Goal: Transaction & Acquisition: Purchase product/service

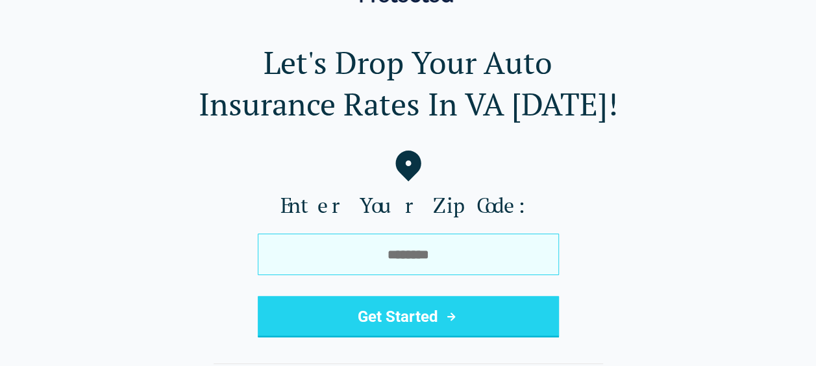
click at [372, 234] on input "tel" at bounding box center [408, 255] width 301 height 42
type input "*****"
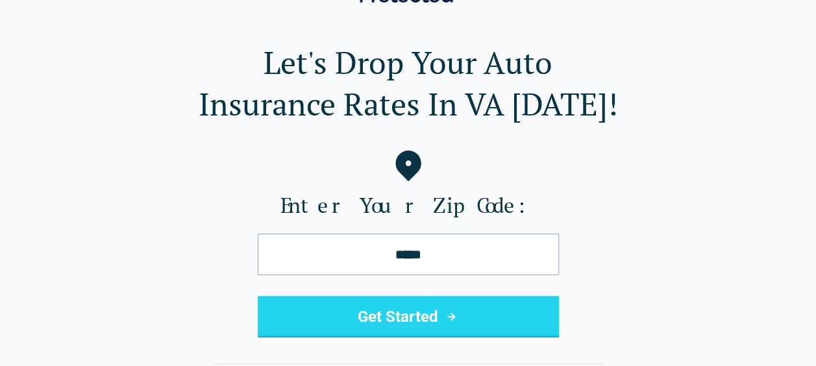
click at [416, 330] on button "Get Started" at bounding box center [408, 317] width 301 height 42
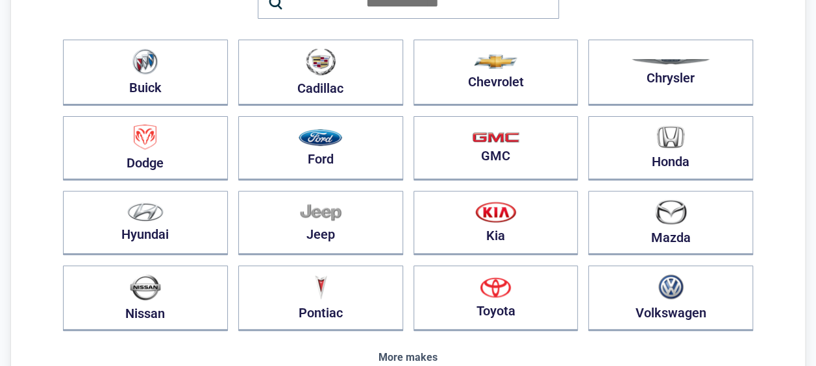
scroll to position [208, 0]
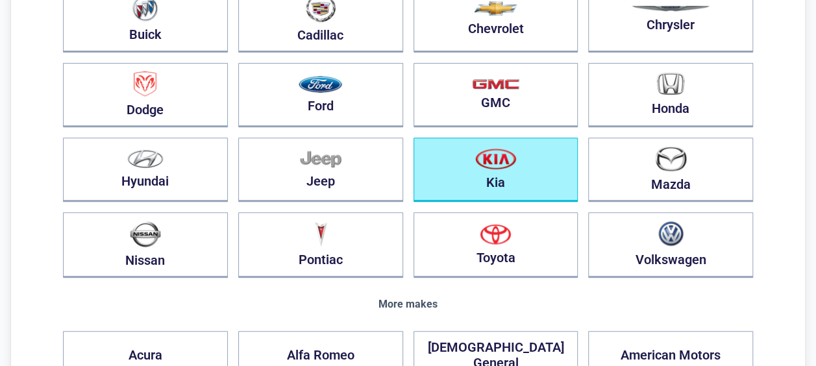
click at [449, 190] on button "Kia" at bounding box center [495, 170] width 165 height 64
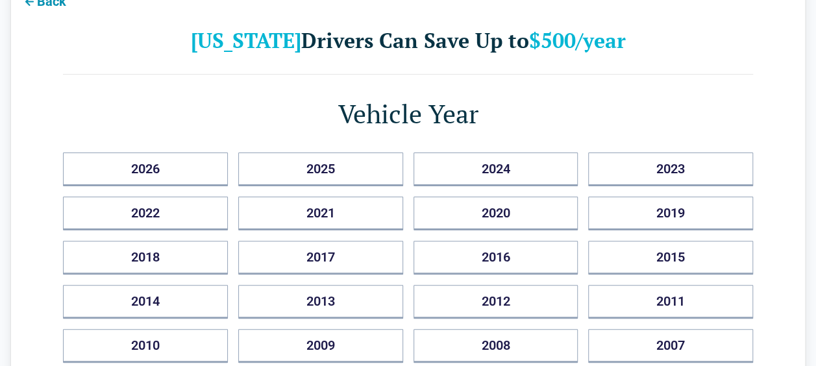
scroll to position [130, 0]
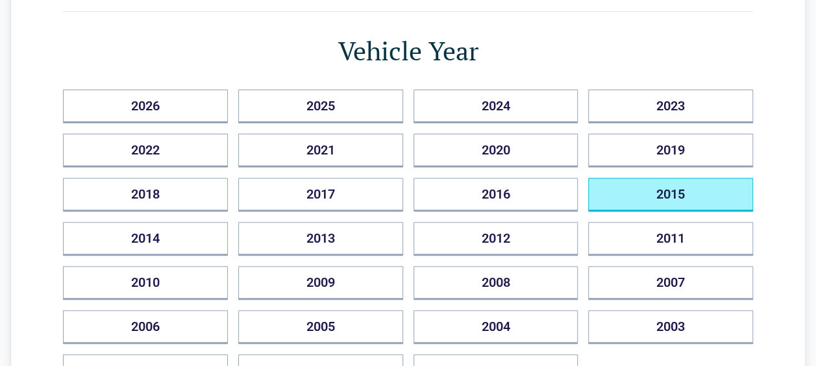
click at [624, 193] on button "2015" at bounding box center [670, 195] width 165 height 34
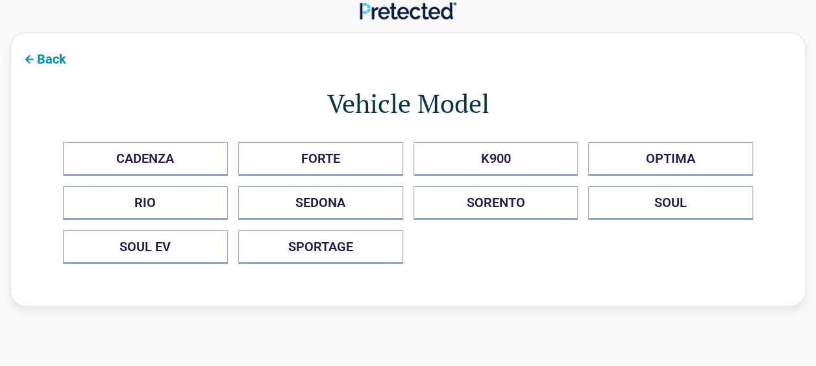
scroll to position [0, 0]
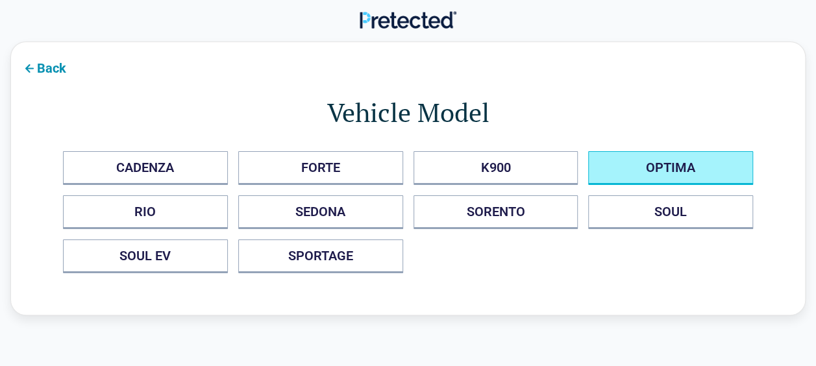
click at [614, 171] on button "OPTIMA" at bounding box center [670, 168] width 165 height 34
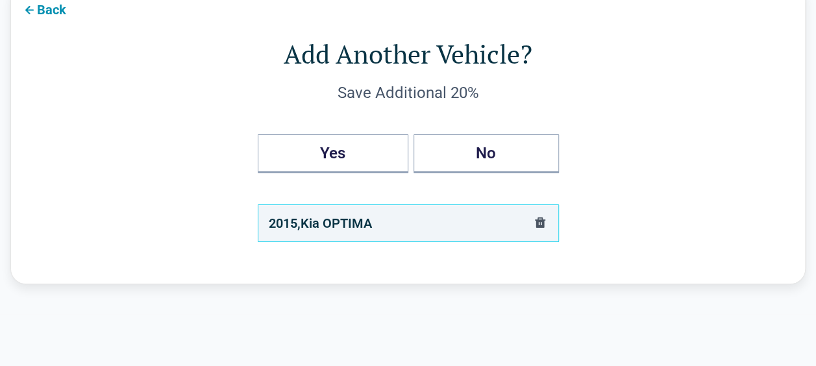
scroll to position [104, 0]
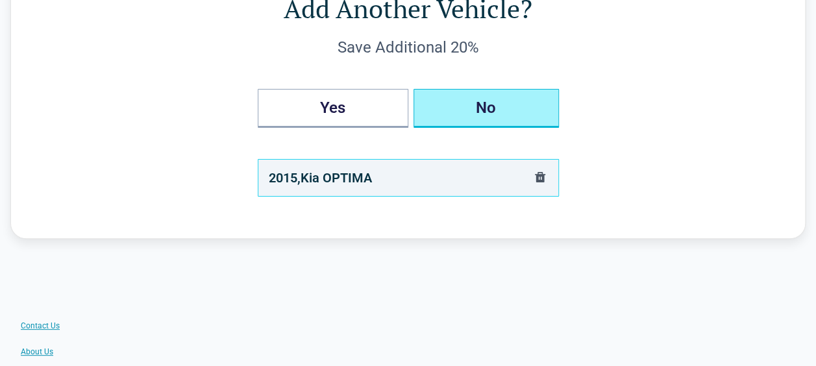
click at [483, 107] on button "No" at bounding box center [485, 108] width 145 height 39
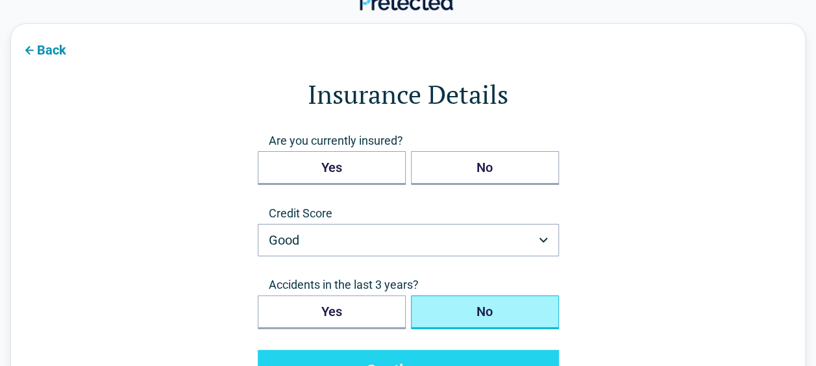
scroll to position [0, 0]
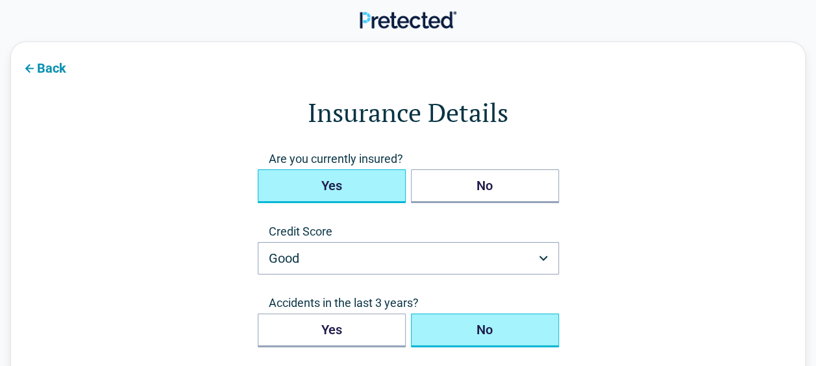
click at [367, 170] on button "Yes" at bounding box center [332, 186] width 148 height 34
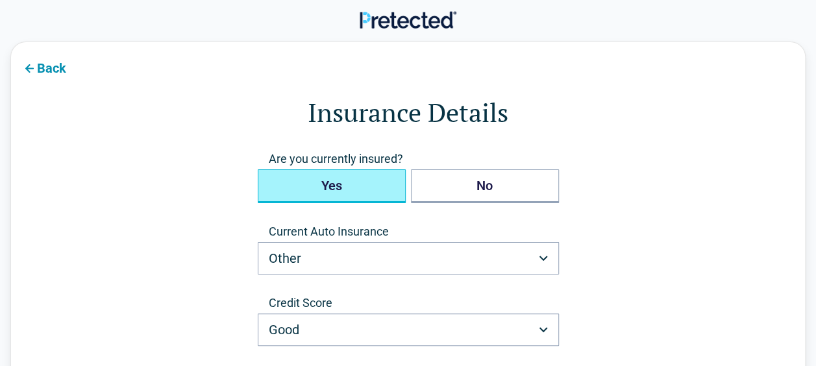
click at [686, 292] on form "**********" at bounding box center [408, 287] width 690 height 387
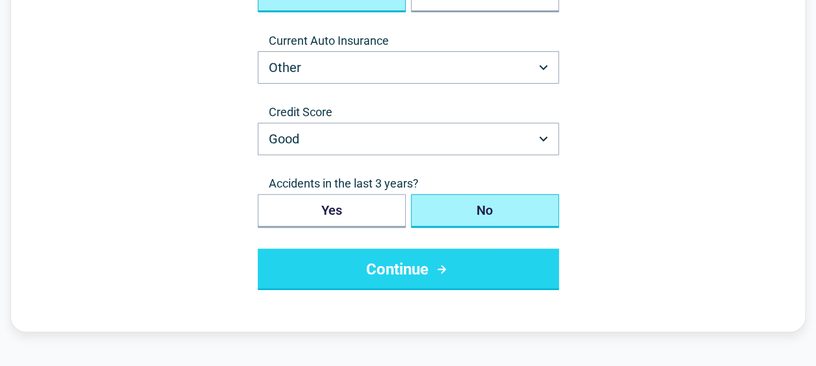
scroll to position [208, 0]
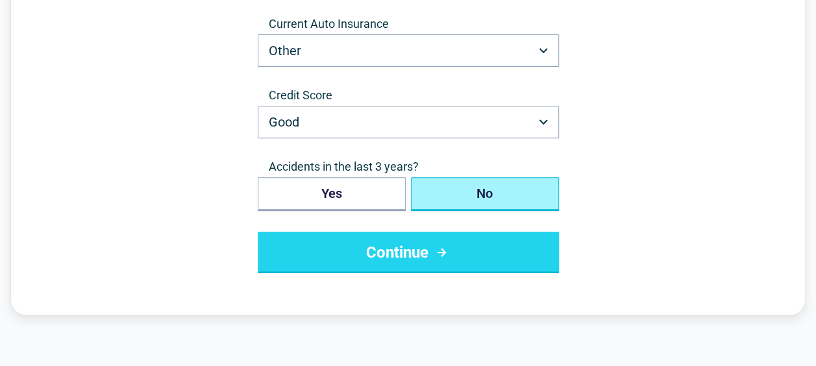
click at [470, 256] on button "Continue" at bounding box center [408, 253] width 301 height 42
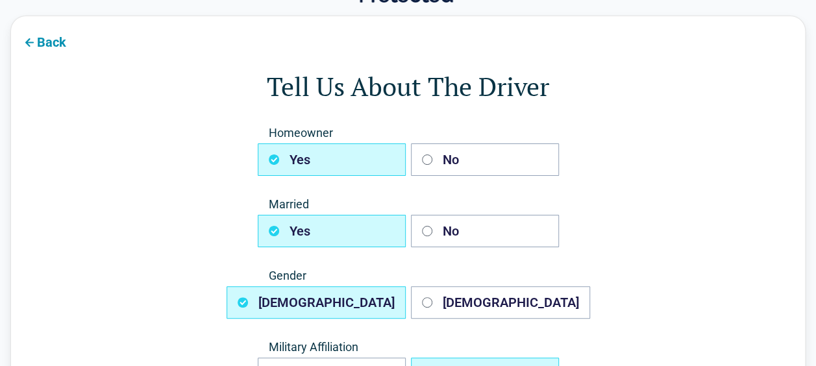
scroll to position [104, 0]
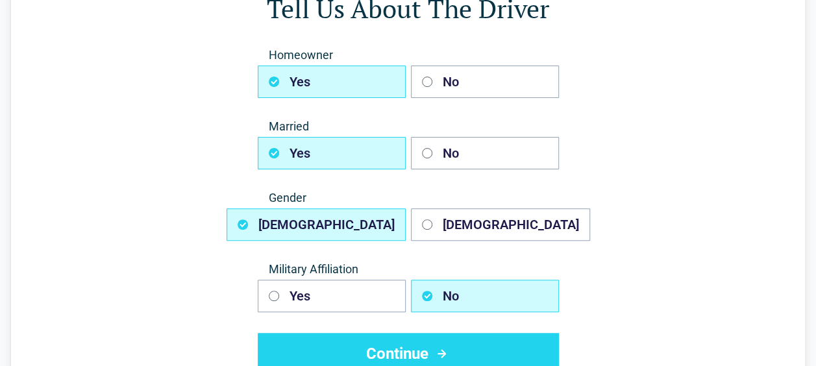
click at [474, 106] on div "Homeowner Yes No Married Yes No Gender [DEMOGRAPHIC_DATA] [DEMOGRAPHIC_DATA] Mi…" at bounding box center [408, 210] width 301 height 327
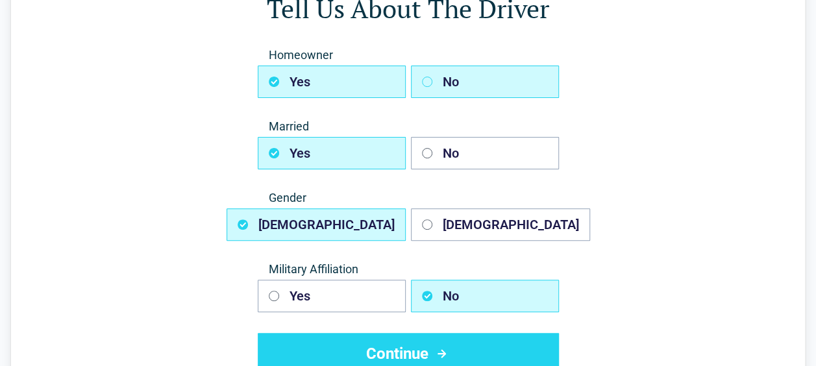
click at [481, 87] on button "No" at bounding box center [485, 82] width 148 height 32
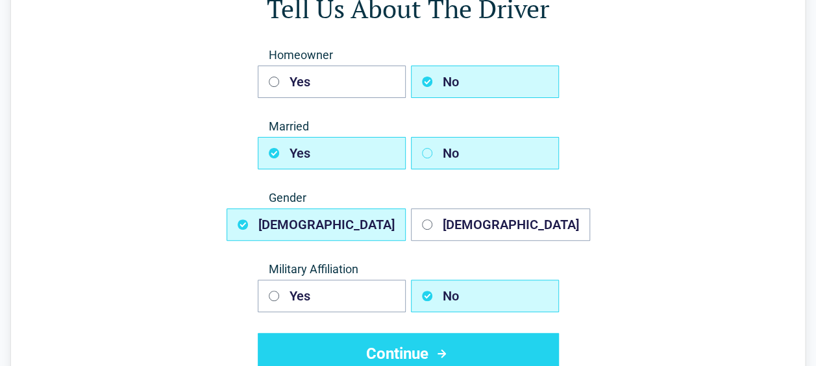
click at [478, 157] on button "No" at bounding box center [485, 153] width 148 height 32
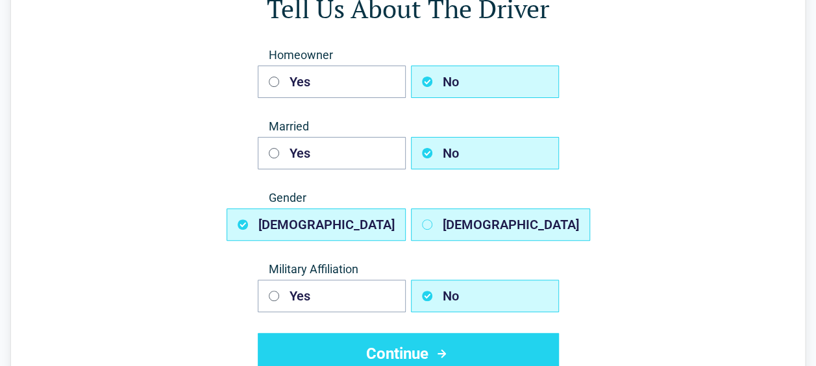
click at [485, 217] on button "[DEMOGRAPHIC_DATA]" at bounding box center [500, 224] width 179 height 32
click at [379, 218] on button "[DEMOGRAPHIC_DATA]" at bounding box center [315, 224] width 179 height 32
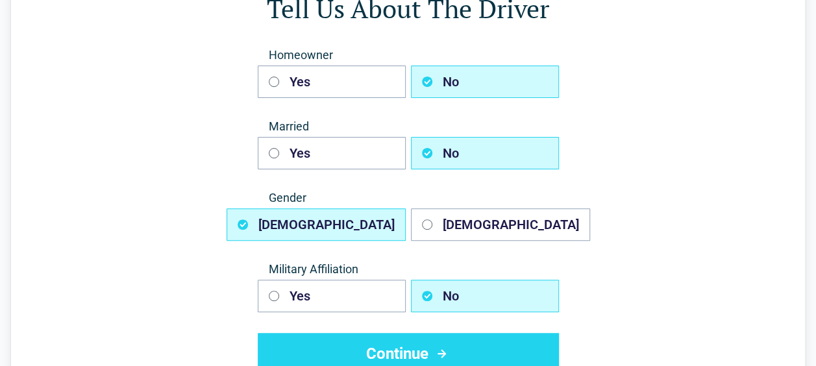
click at [441, 339] on button "Continue" at bounding box center [408, 354] width 301 height 42
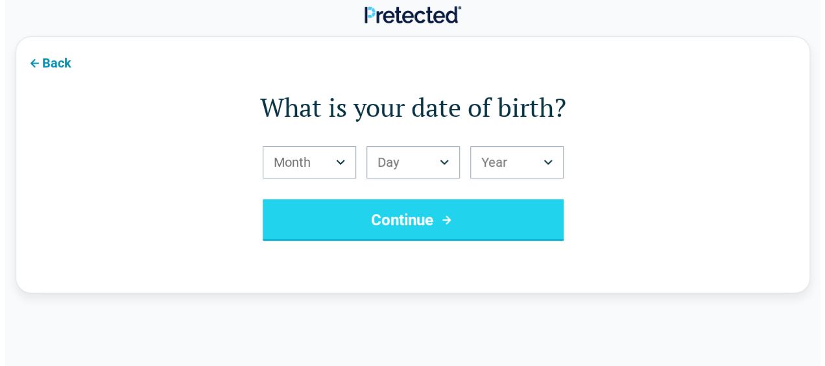
scroll to position [0, 0]
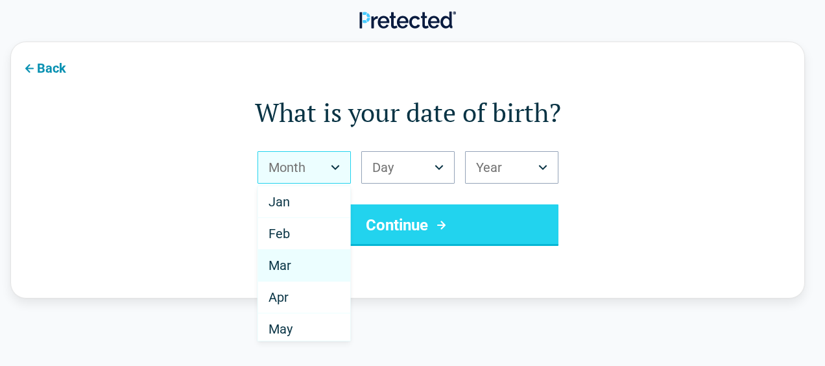
select select "*"
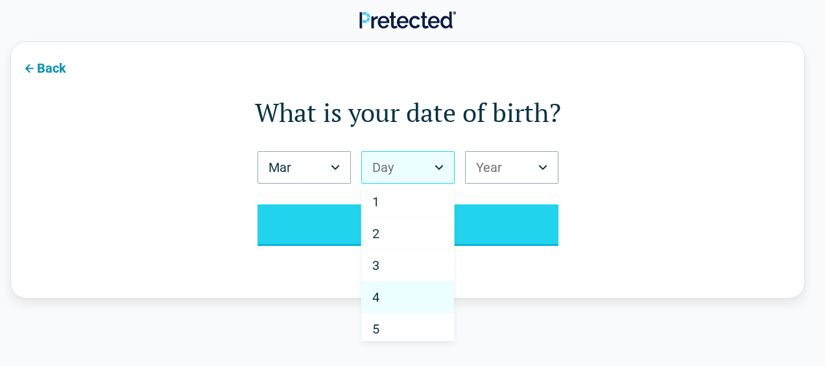
select select "*"
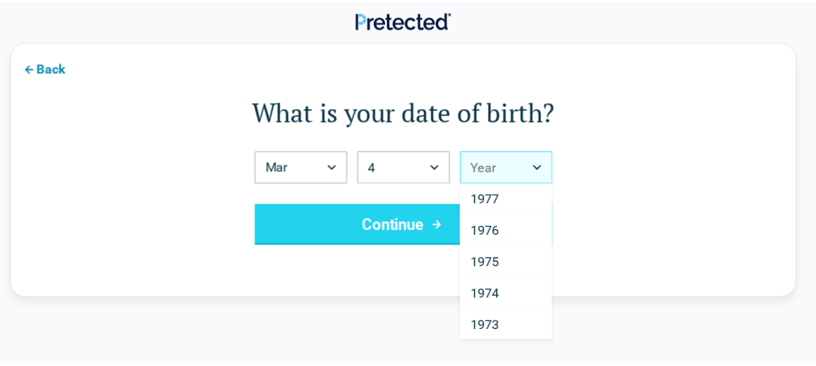
scroll to position [964, 0]
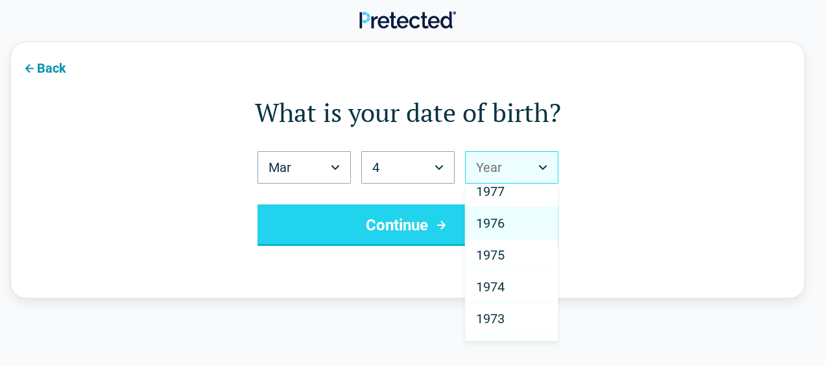
select select "****"
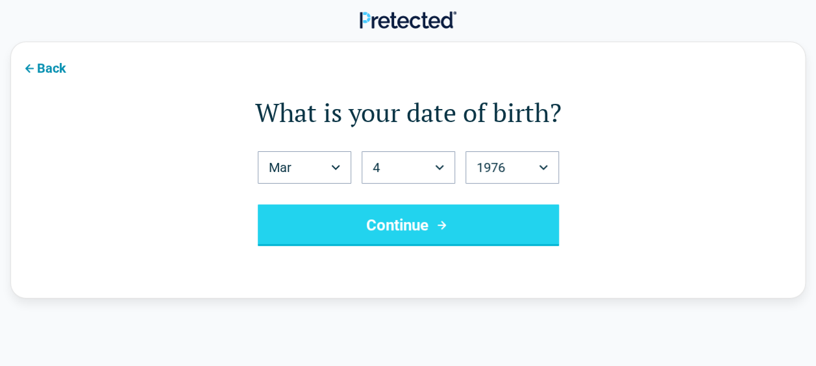
click at [497, 217] on button "Continue" at bounding box center [408, 225] width 301 height 42
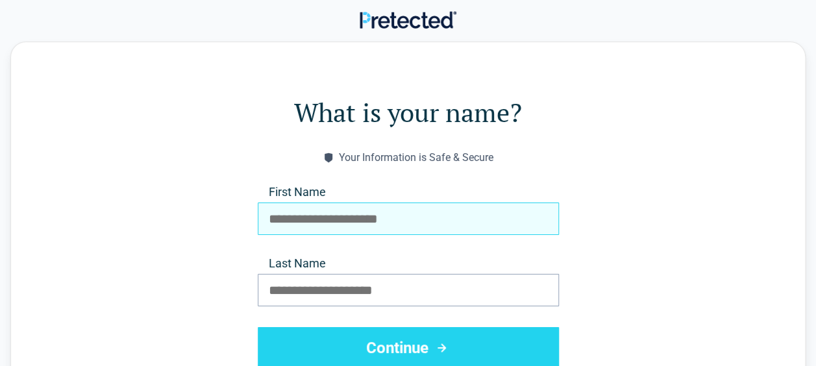
click at [497, 217] on input "First Name" at bounding box center [408, 218] width 301 height 32
type input "******"
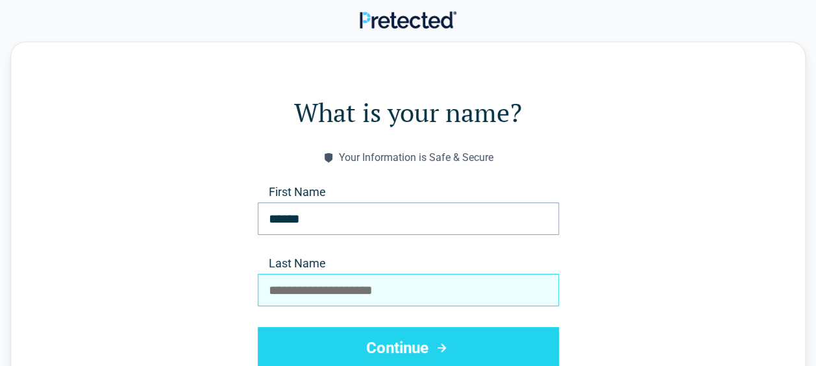
click at [413, 282] on input "Last Name" at bounding box center [408, 290] width 301 height 32
type input "******"
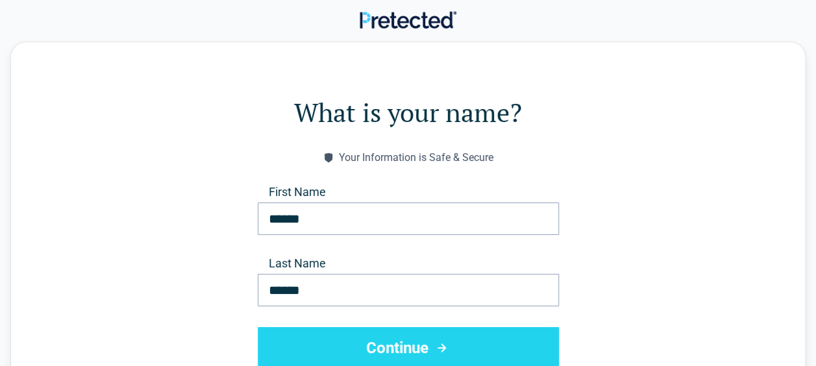
click at [381, 341] on button "Continue" at bounding box center [408, 348] width 301 height 42
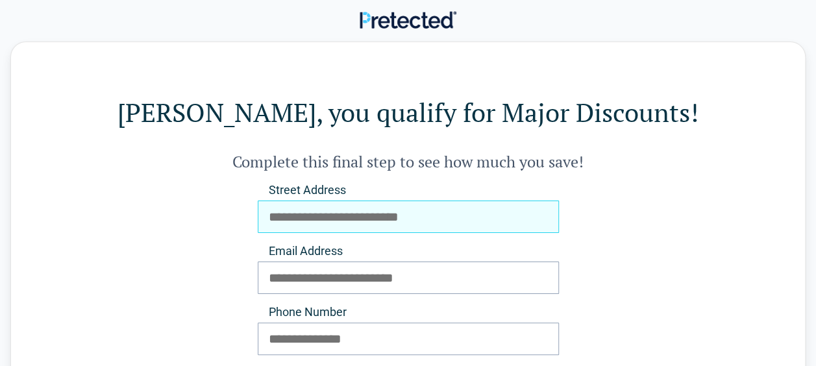
click at [349, 206] on input "Street Address" at bounding box center [408, 216] width 301 height 32
type input "**********"
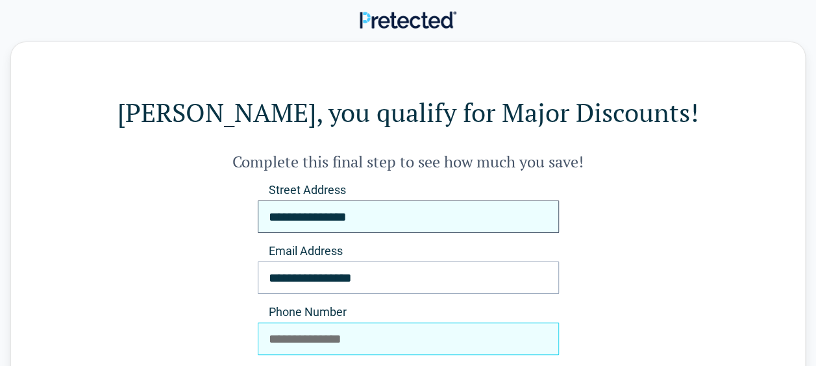
type input "**********"
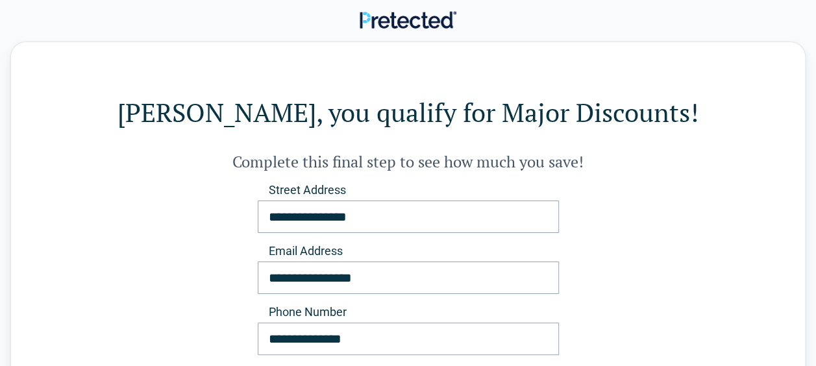
click at [577, 261] on div "**********" at bounding box center [408, 341] width 690 height 318
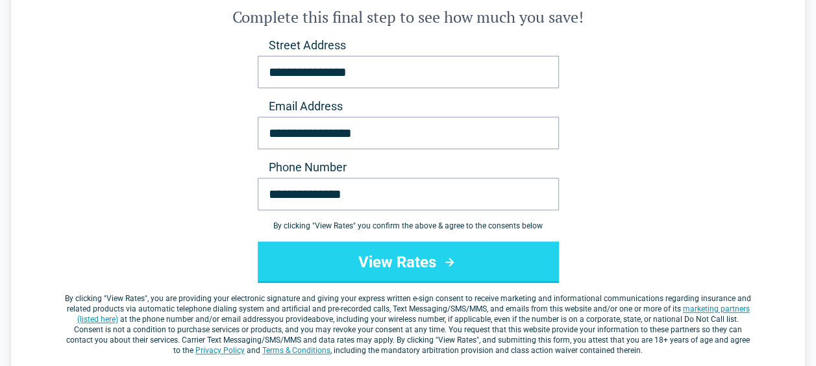
scroll to position [156, 0]
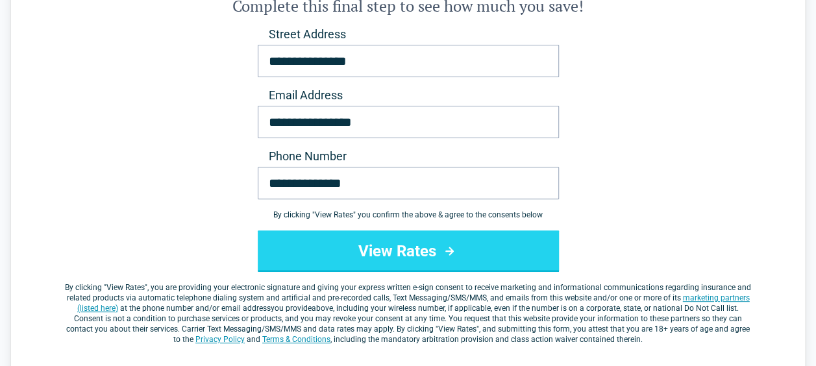
click at [479, 243] on button "View Rates" at bounding box center [408, 251] width 301 height 42
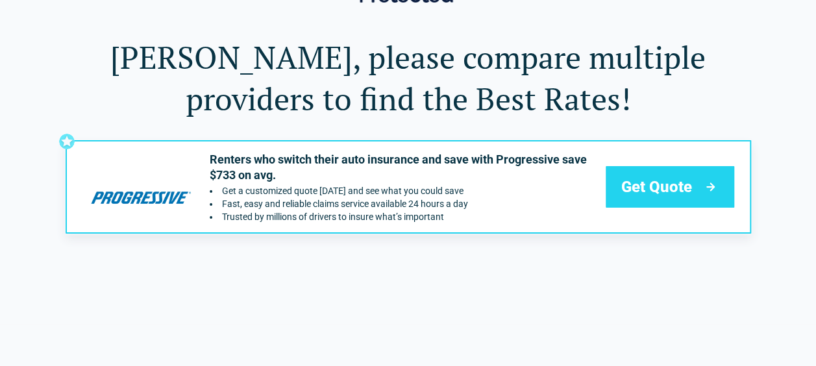
scroll to position [78, 0]
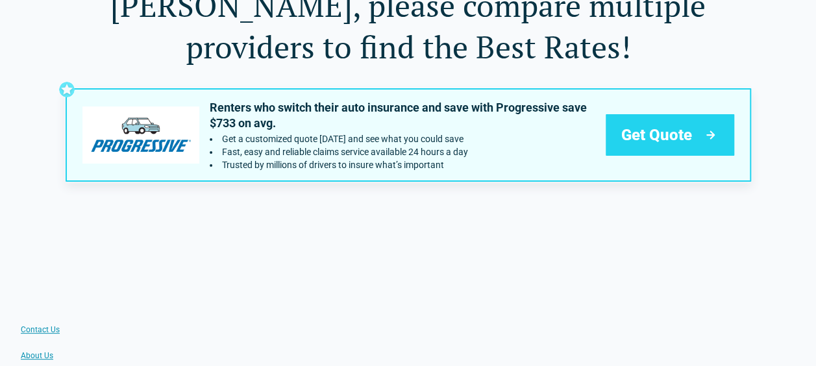
click at [647, 145] on div "Get Quote" at bounding box center [669, 135] width 128 height 42
